Goal: Task Accomplishment & Management: Use online tool/utility

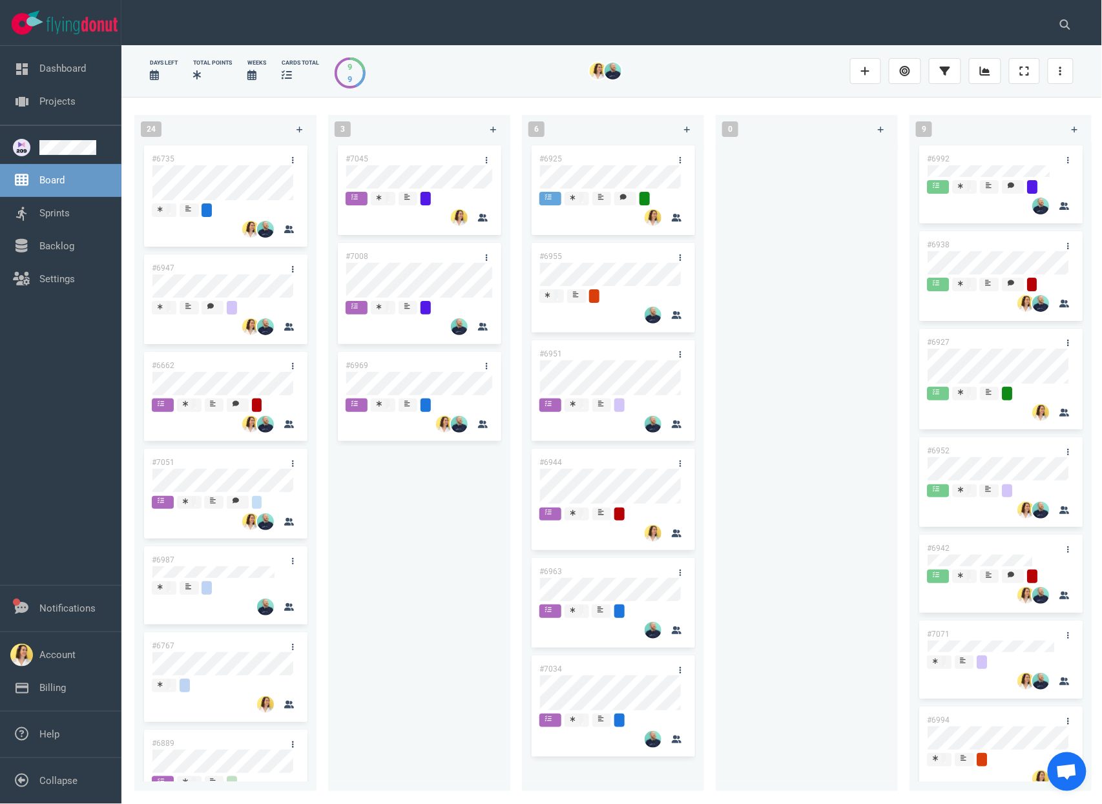
scroll to position [5, 0]
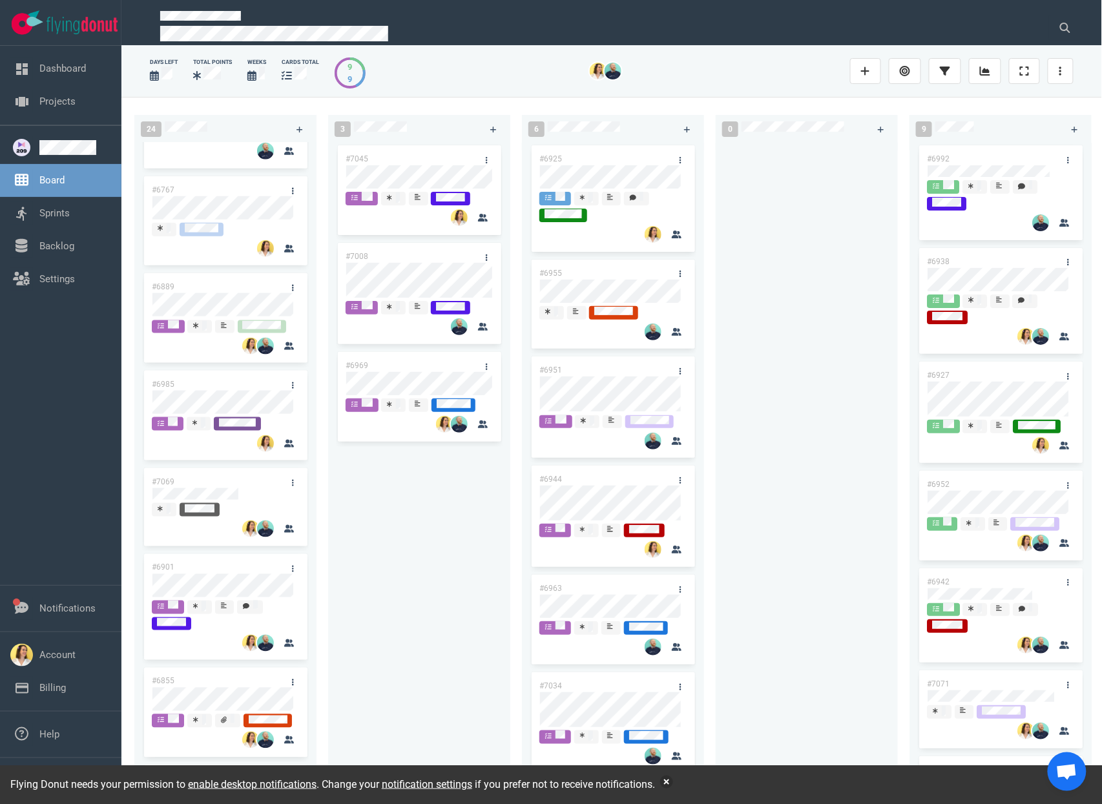
scroll to position [526, 0]
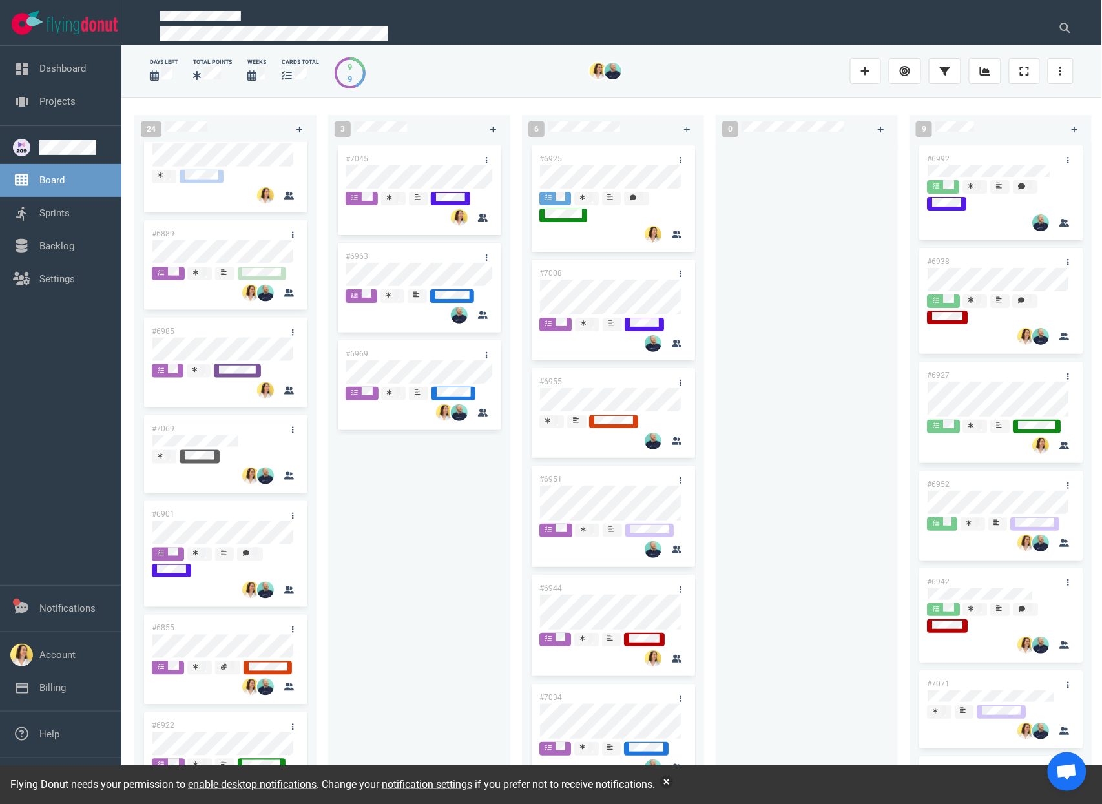
click at [423, 552] on div "#7045 #6963 #6969" at bounding box center [419, 460] width 167 height 634
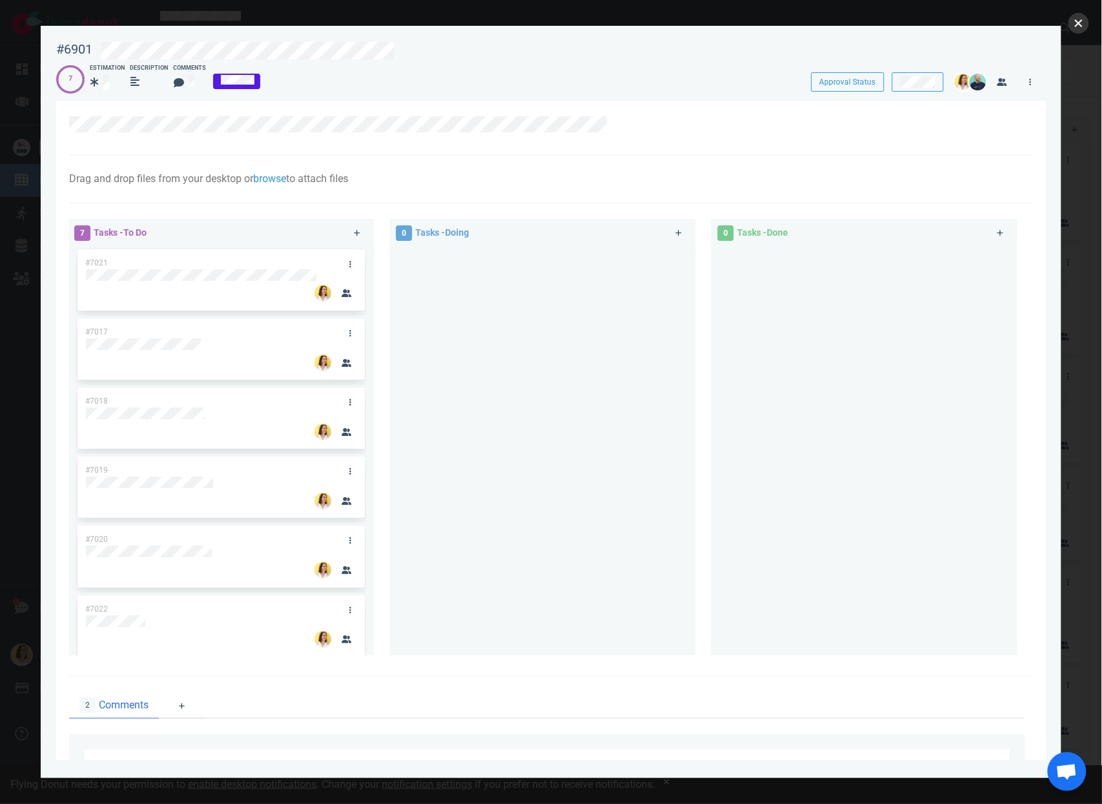
click at [1085, 24] on button "close" at bounding box center [1079, 23] width 21 height 21
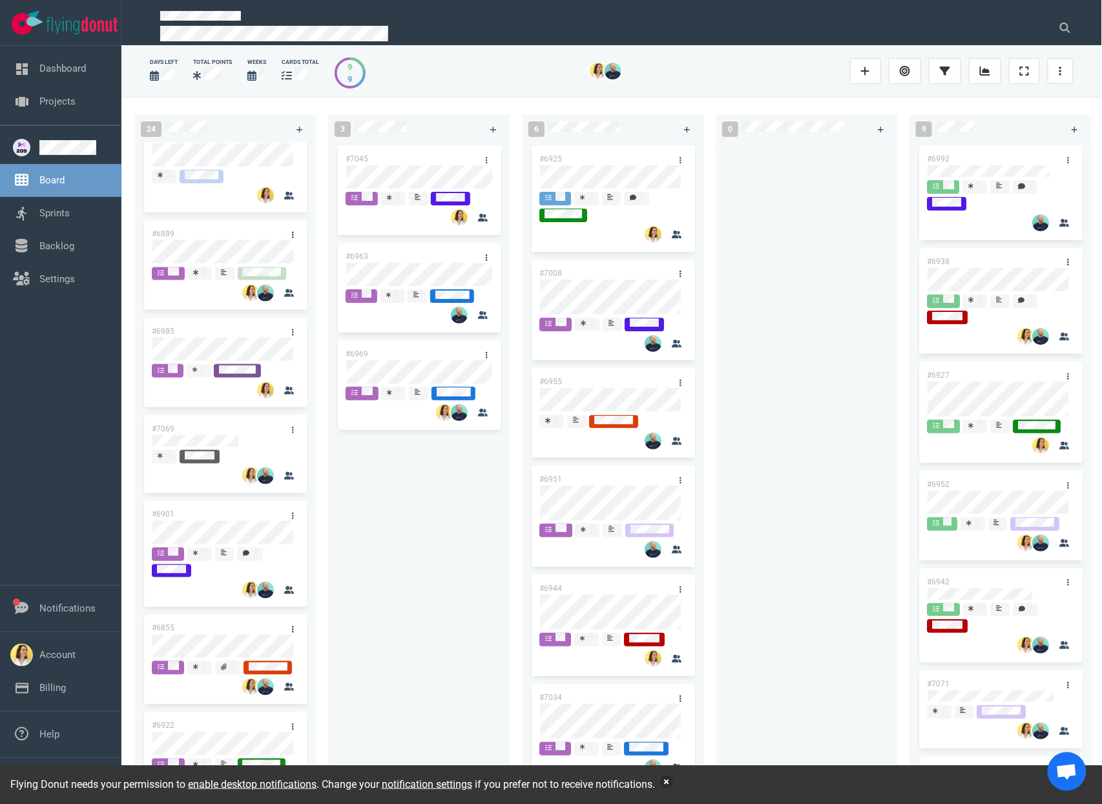
click at [673, 780] on button "button" at bounding box center [666, 782] width 13 height 13
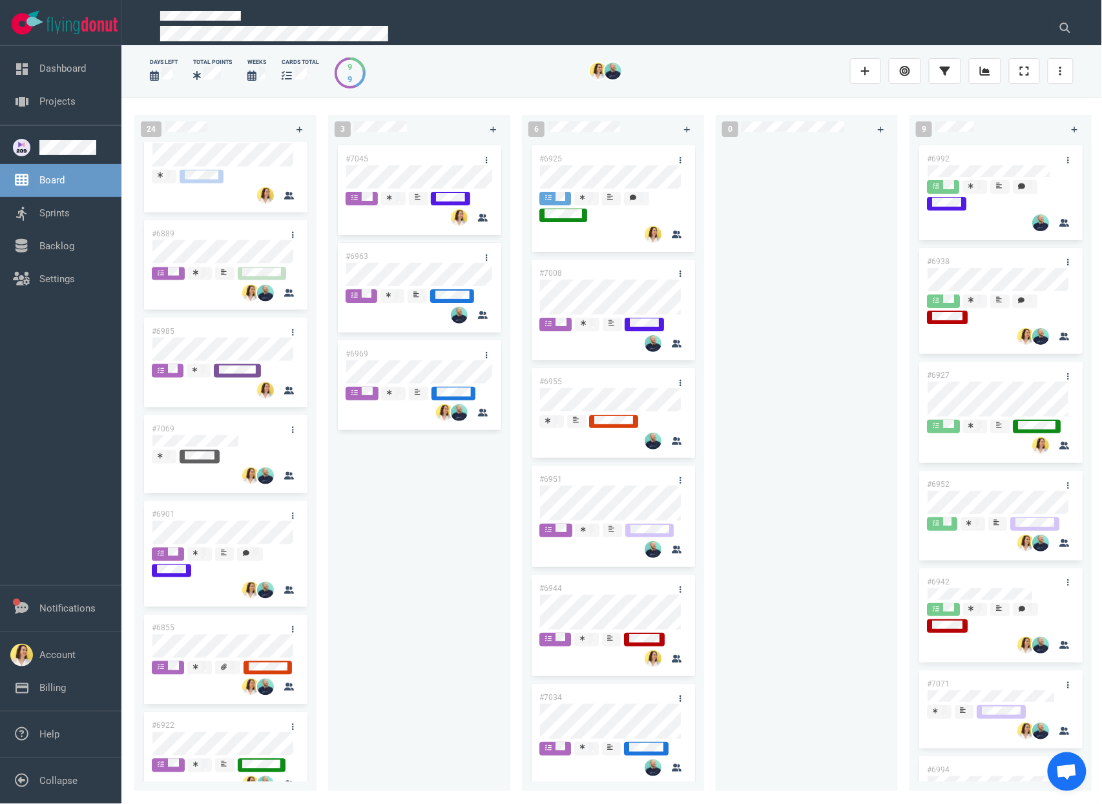
click at [382, 649] on div "#7045 #6963 #6969" at bounding box center [419, 460] width 167 height 634
